Goal: Navigation & Orientation: Find specific page/section

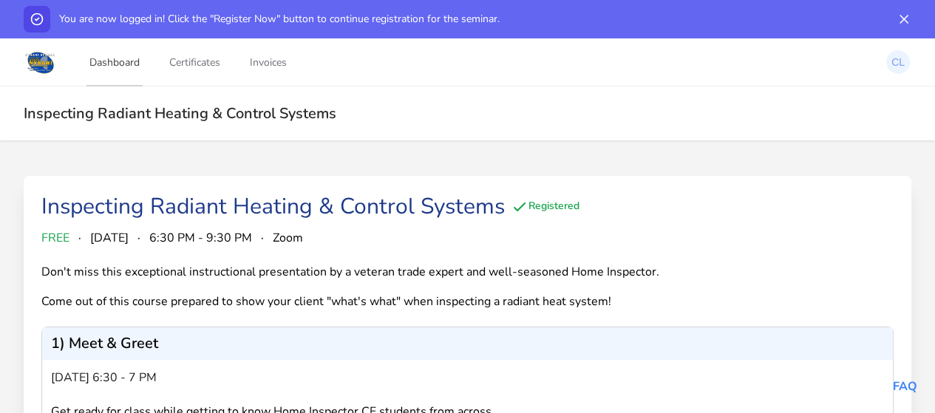
click at [118, 61] on link "Dashboard" at bounding box center [114, 62] width 56 height 49
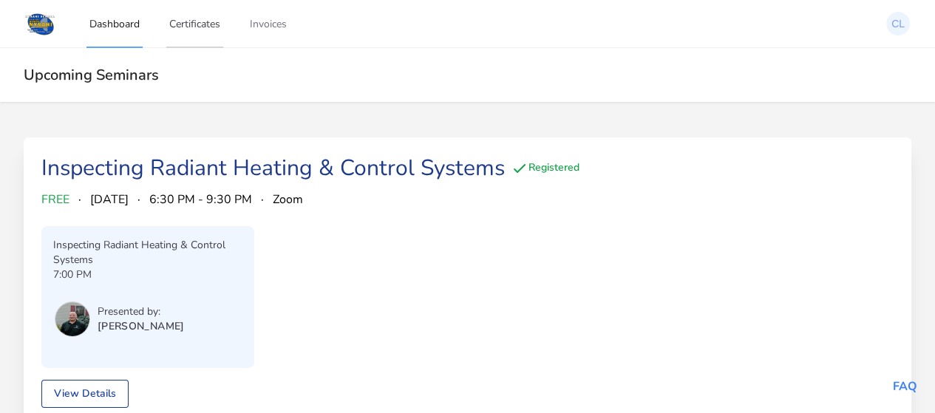
click at [191, 23] on link "Certificates" at bounding box center [194, 23] width 57 height 49
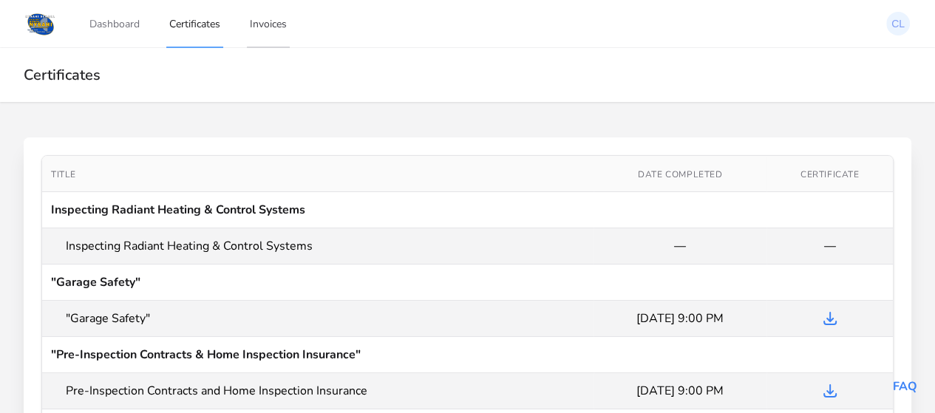
click at [273, 24] on link "Invoices" at bounding box center [268, 23] width 43 height 49
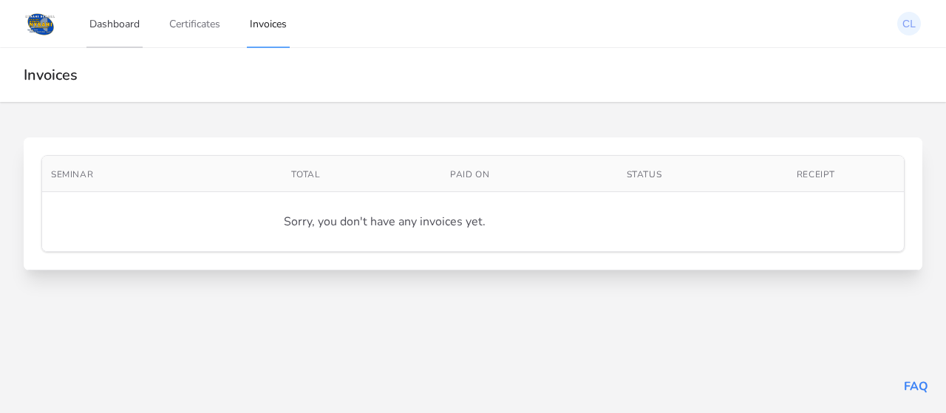
click at [123, 22] on link "Dashboard" at bounding box center [114, 23] width 56 height 49
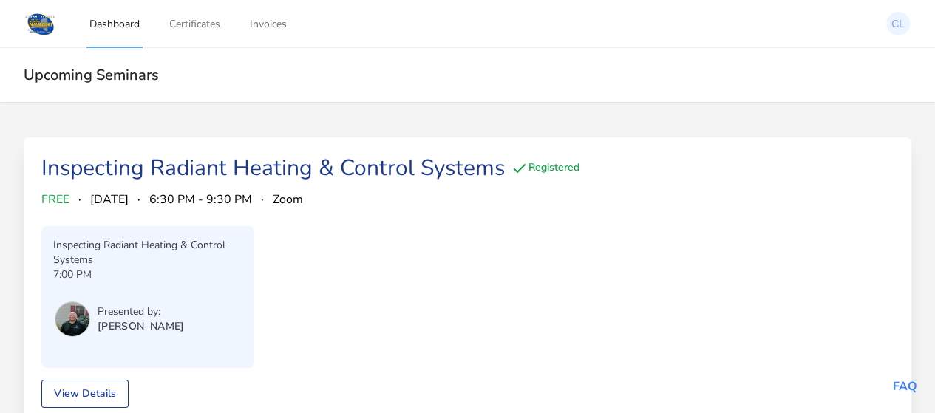
scroll to position [74, 0]
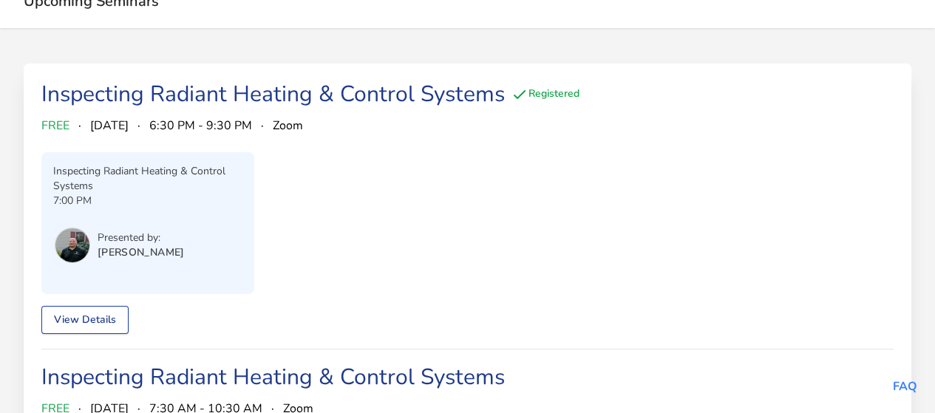
click at [98, 316] on link "View Details" at bounding box center [84, 320] width 87 height 28
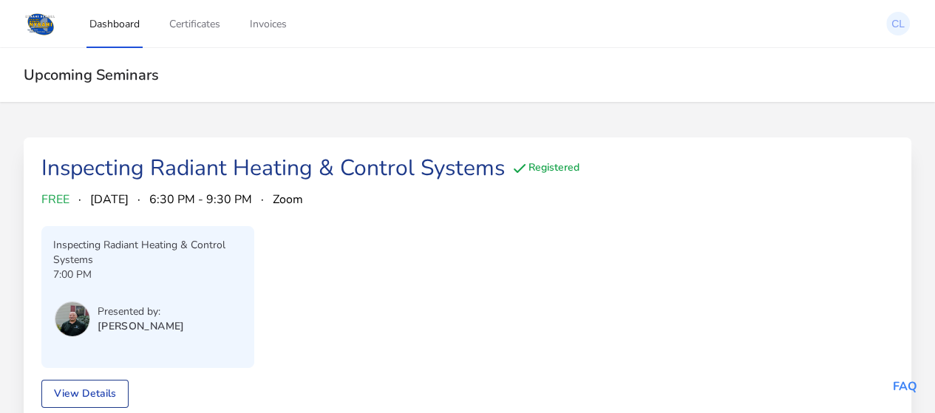
click at [109, 24] on link "Dashboard" at bounding box center [114, 23] width 56 height 49
